Goal: Complete application form

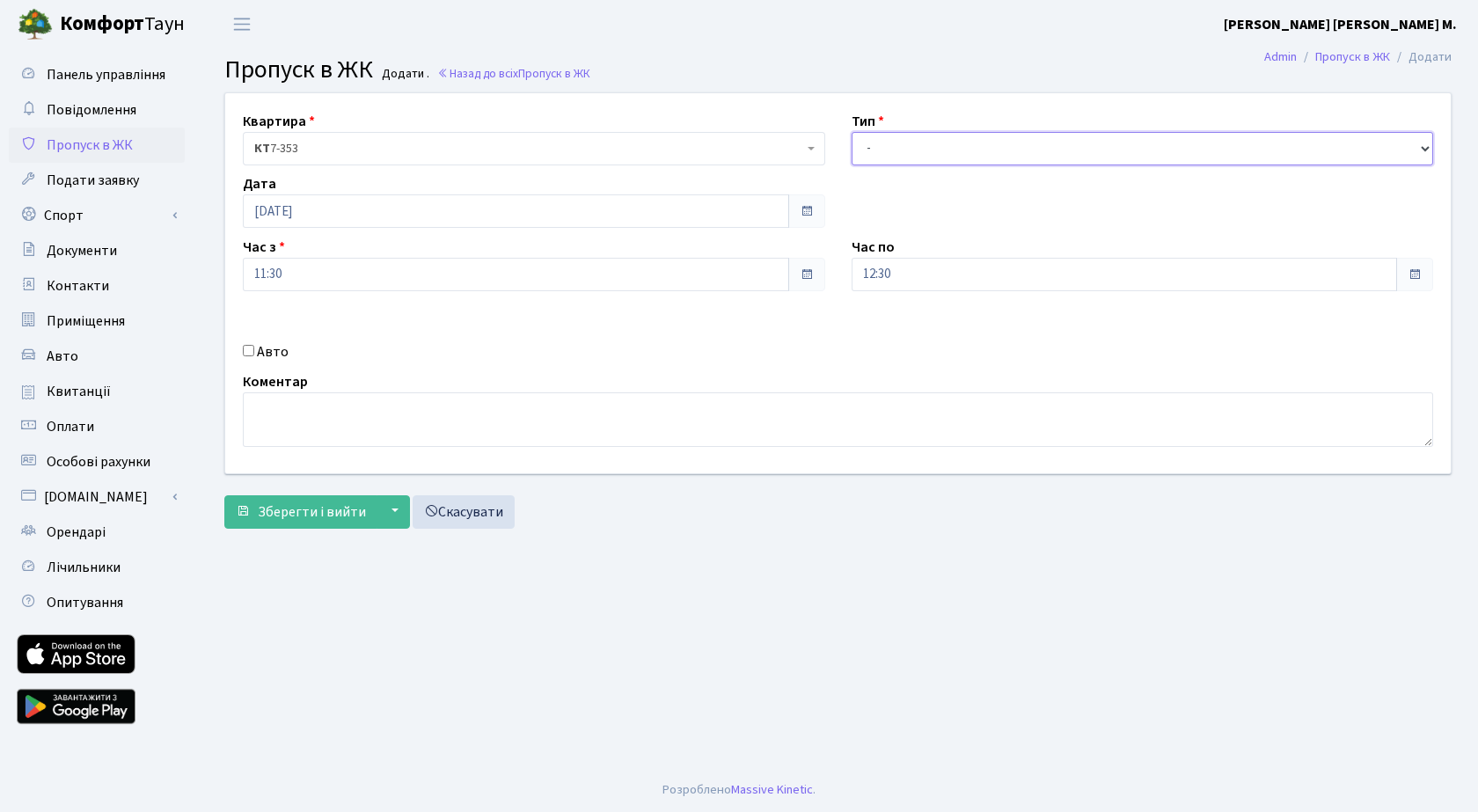
click at [956, 142] on select "- Доставка Таксі Гості Сервіс" at bounding box center [1143, 149] width 582 height 34
select select "3"
click at [852, 132] on select "- Доставка Таксі Гості Сервіс" at bounding box center [1143, 149] width 582 height 34
click at [320, 495] on button "Зберегти і вийти" at bounding box center [301, 512] width 153 height 34
